Goal: Participate in discussion

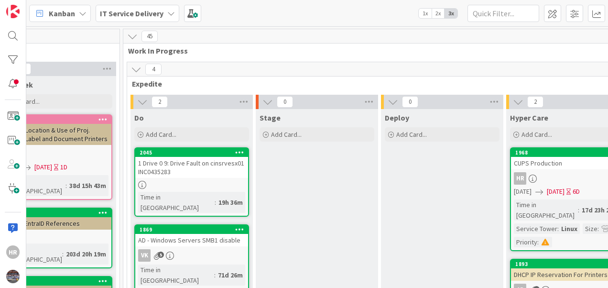
scroll to position [0, 516]
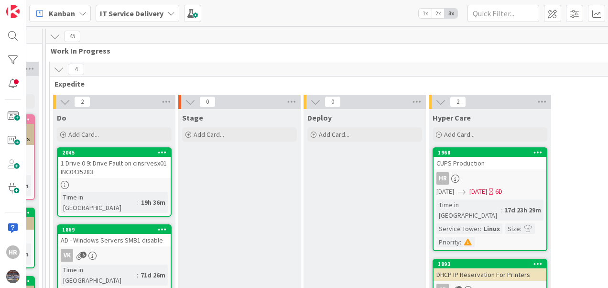
click at [485, 163] on div "CUPS Production" at bounding box center [490, 163] width 113 height 12
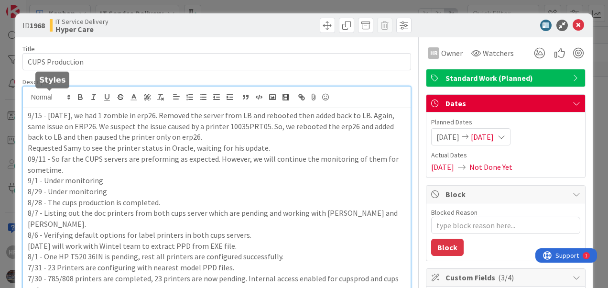
click at [28, 98] on div "9/15 - On Friday, we had 1 zombie in erp26. Removed the server from LB and rebo…" at bounding box center [217, 217] width 388 height 261
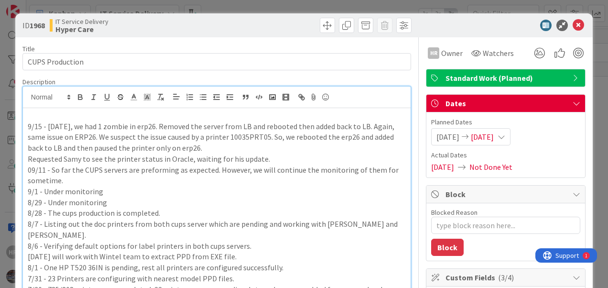
type textarea "x"
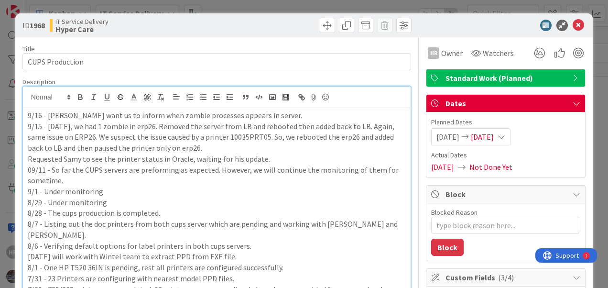
click at [303, 117] on p "9/16 - Samy want us to inform when zombie processes appears in server." at bounding box center [217, 115] width 378 height 11
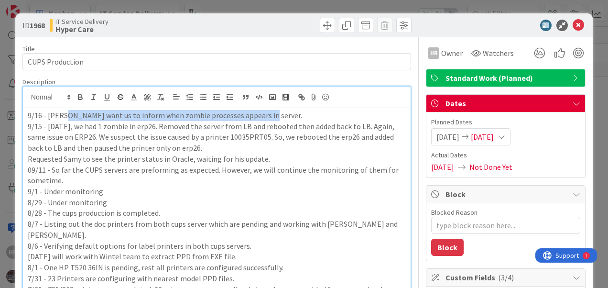
drag, startPoint x: 277, startPoint y: 116, endPoint x: 67, endPoint y: 115, distance: 210.4
click at [67, 115] on p "9/16 - Samy want us to inform when zombie processes appears in server." at bounding box center [217, 115] width 378 height 11
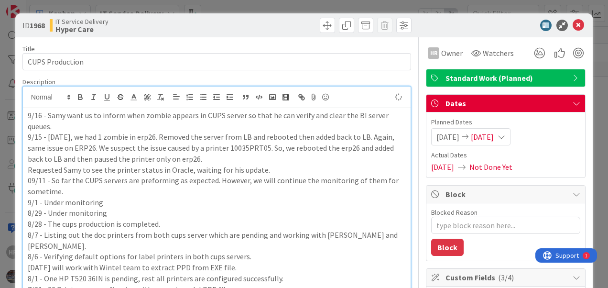
type textarea "x"
click at [433, 25] on div at bounding box center [501, 25] width 169 height 11
click at [573, 23] on icon at bounding box center [578, 25] width 11 height 11
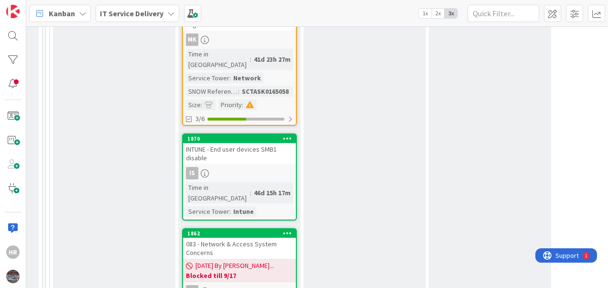
scroll to position [1180, 516]
